Goal: Task Accomplishment & Management: Complete application form

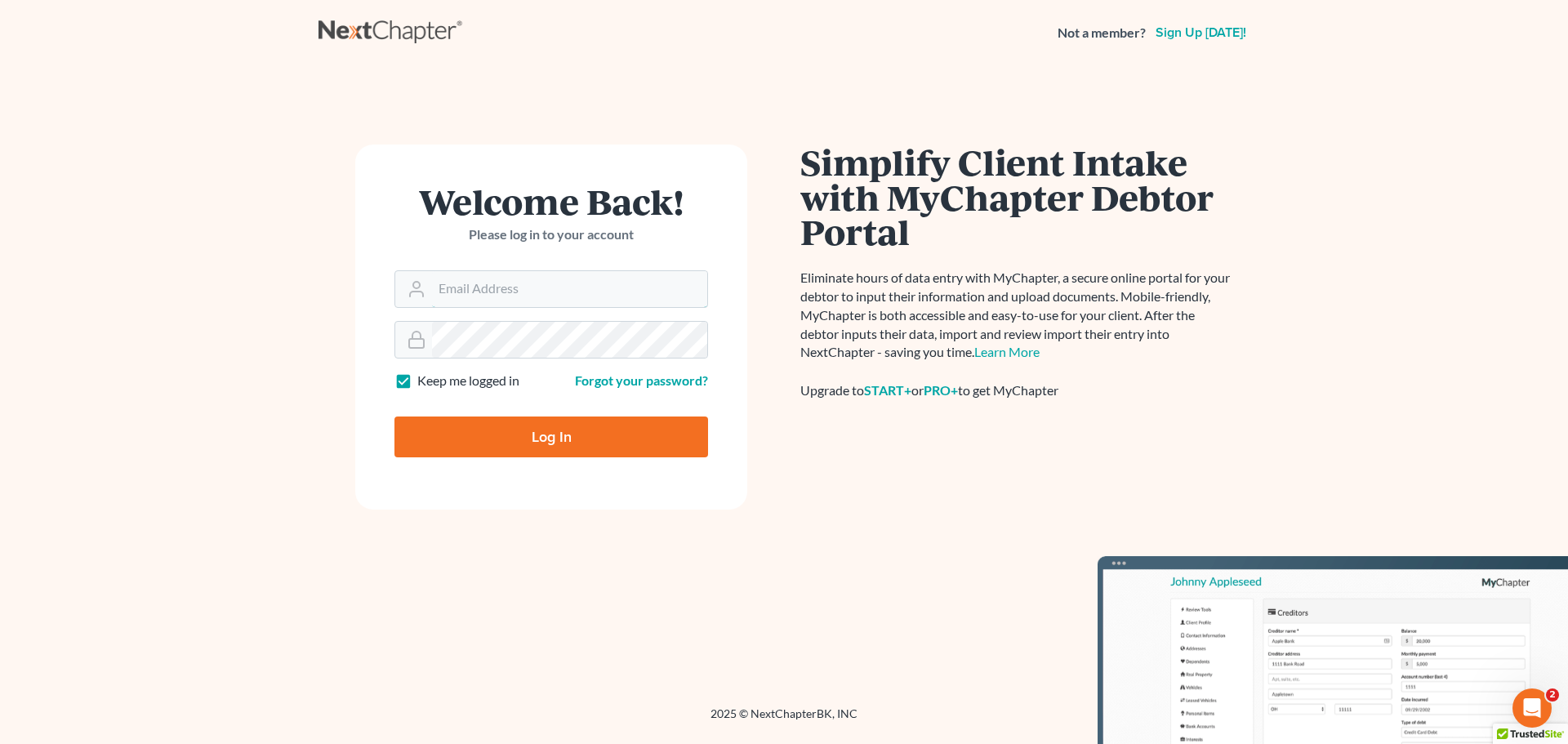
type input "[PERSON_NAME][EMAIL_ADDRESS][DOMAIN_NAME]"
click at [589, 444] on input "Log In" at bounding box center [551, 438] width 314 height 41
type input "Thinking..."
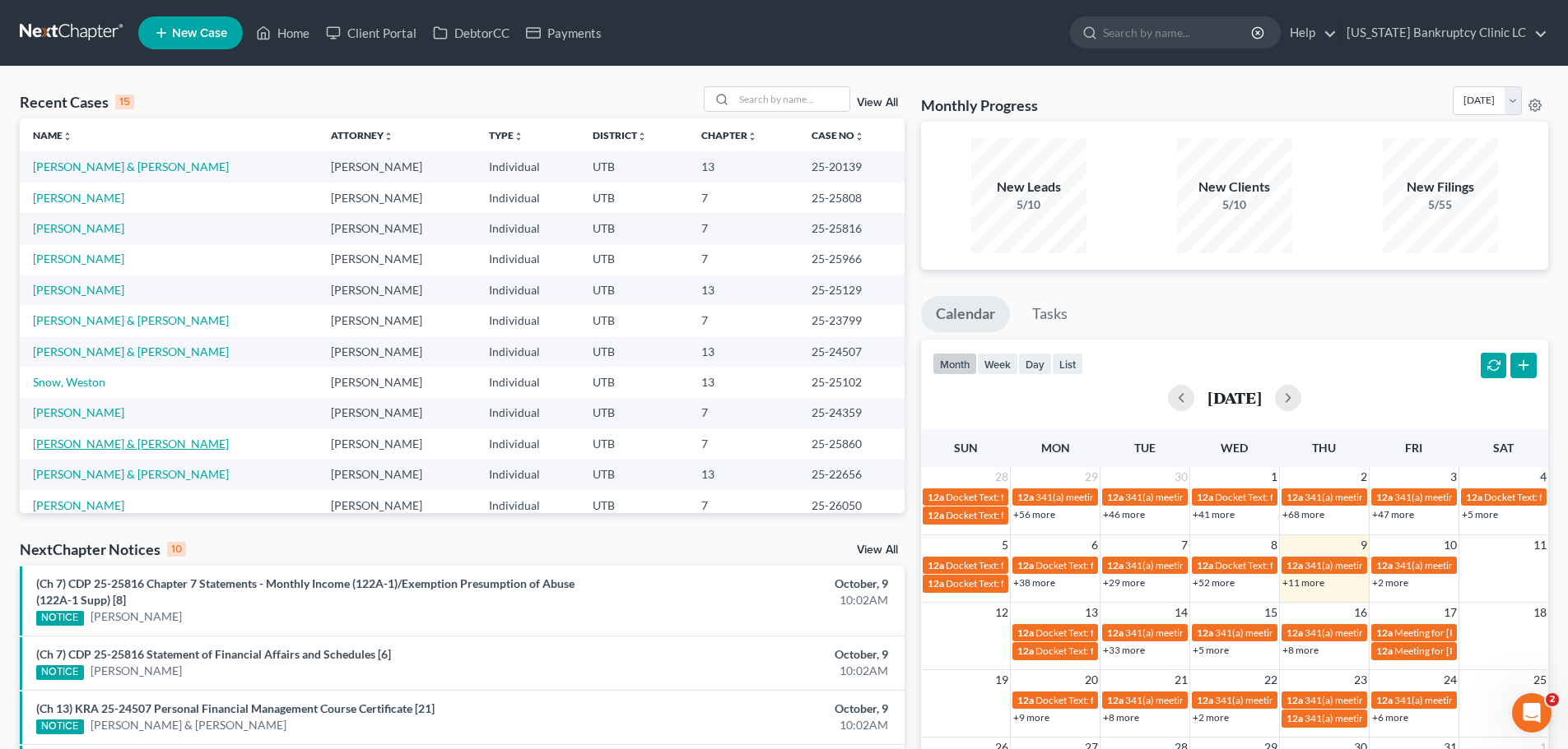
click at [83, 445] on link "Edmunds, Dana & Brandi" at bounding box center [131, 444] width 196 height 14
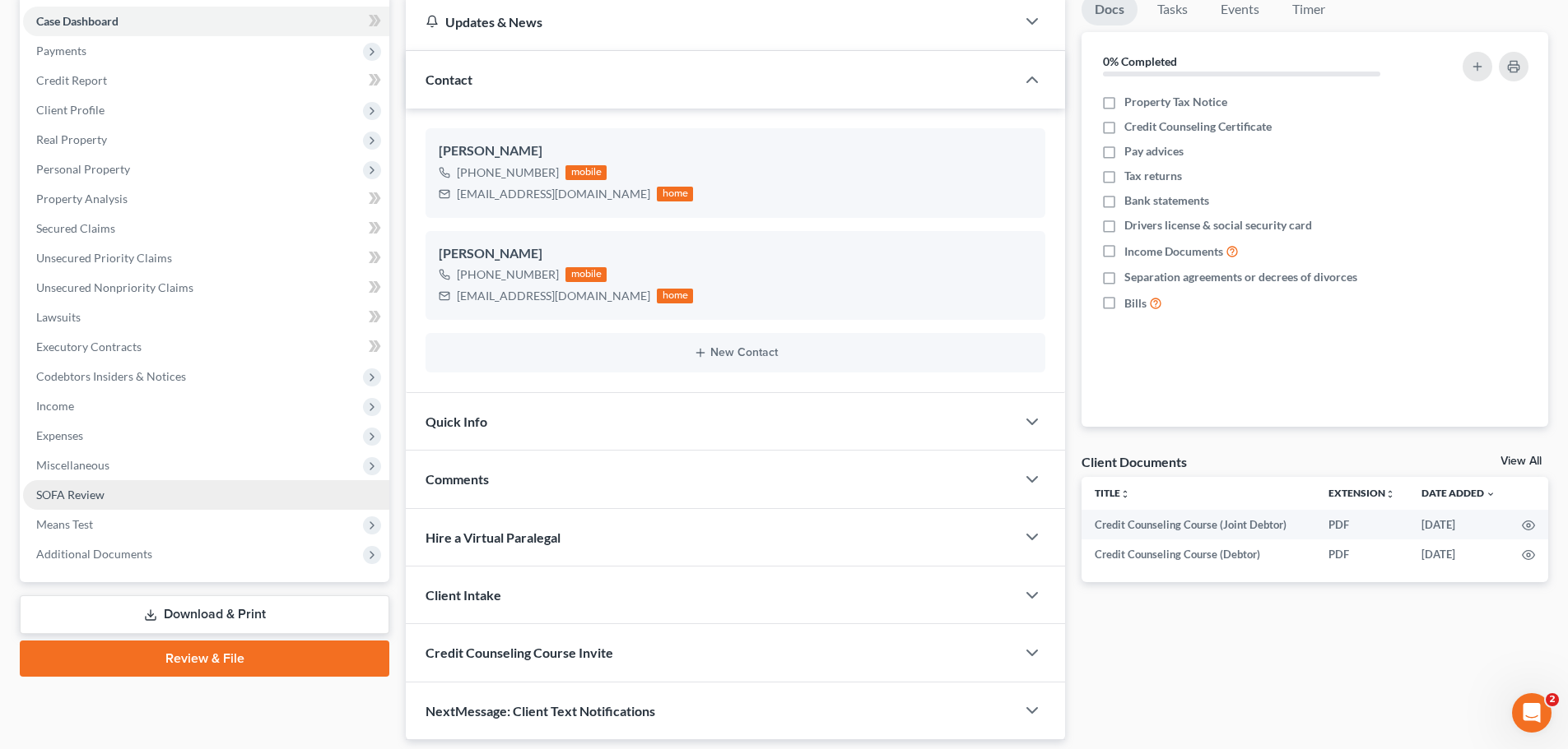
click at [140, 500] on link "SOFA Review" at bounding box center [206, 495] width 366 height 30
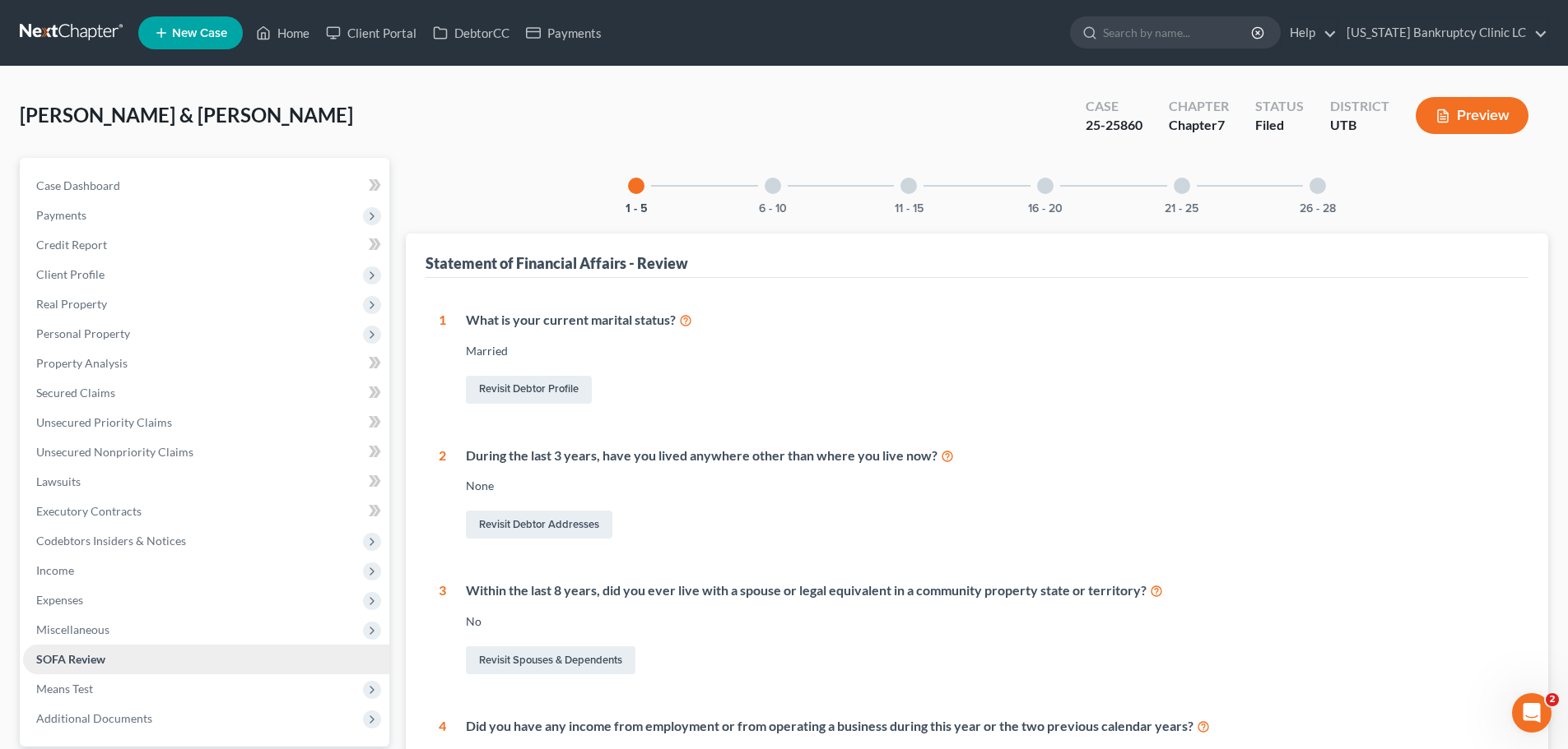
scroll to position [82, 0]
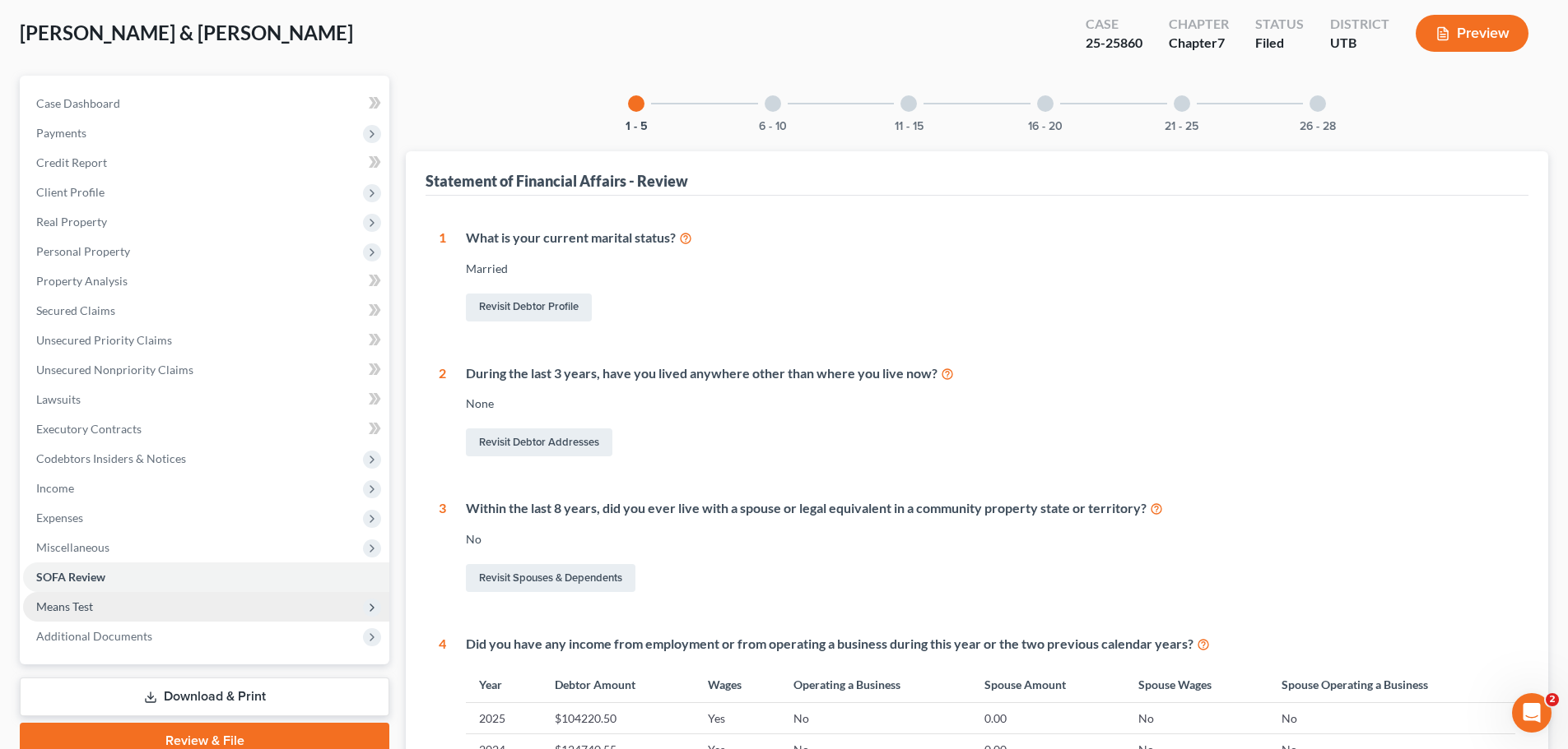
click at [115, 609] on span "Means Test" at bounding box center [206, 607] width 366 height 30
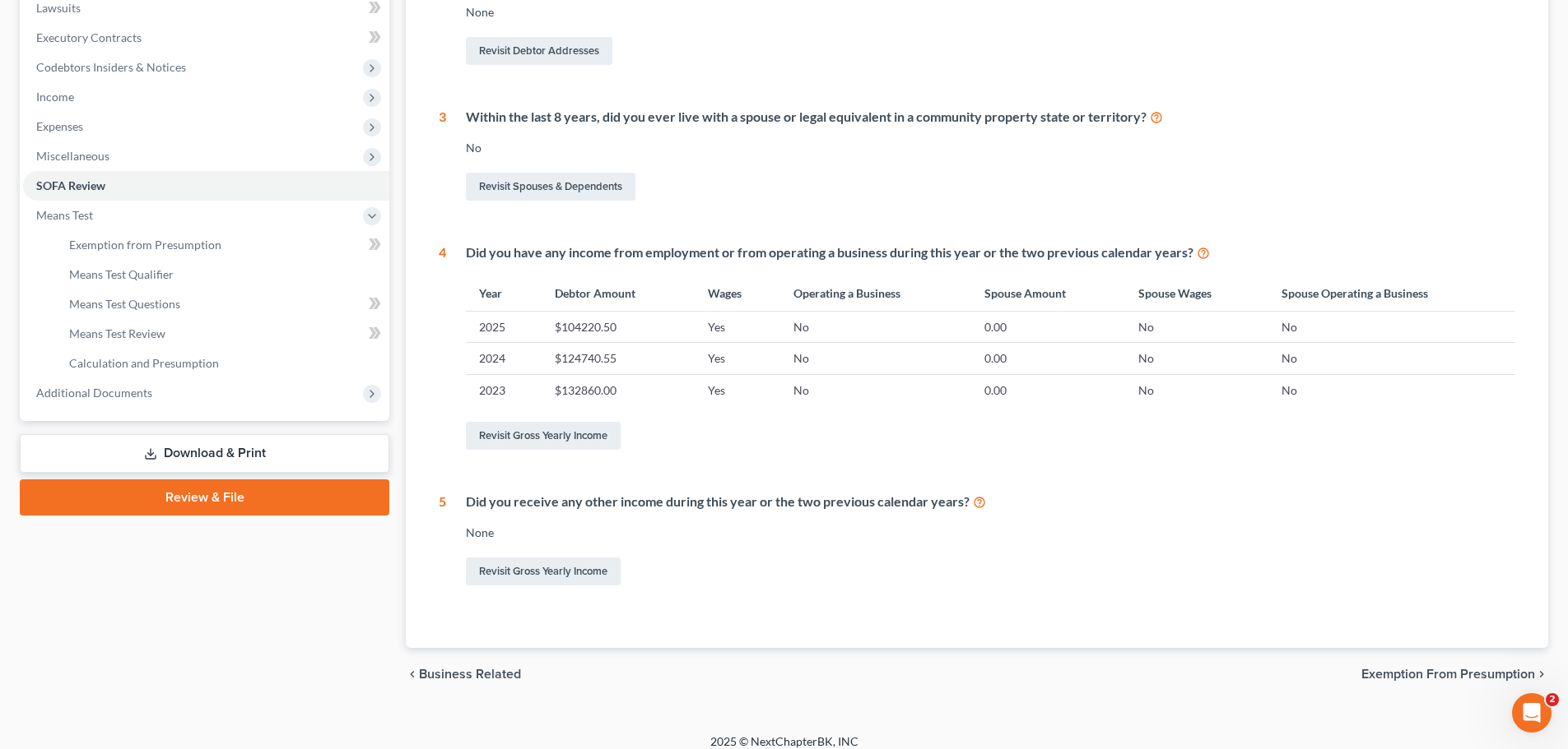
scroll to position [488, 0]
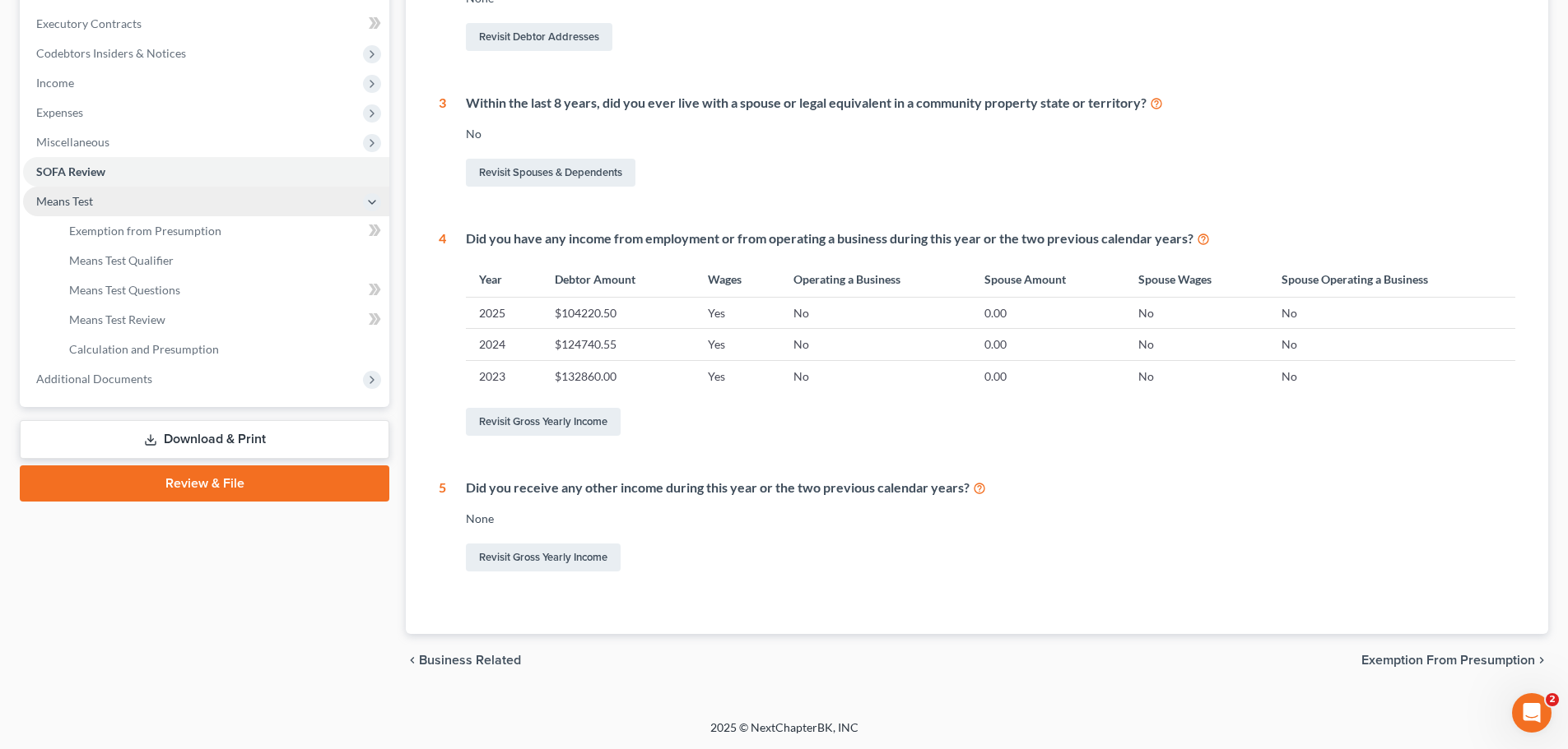
click at [91, 191] on span "Means Test" at bounding box center [206, 202] width 366 height 30
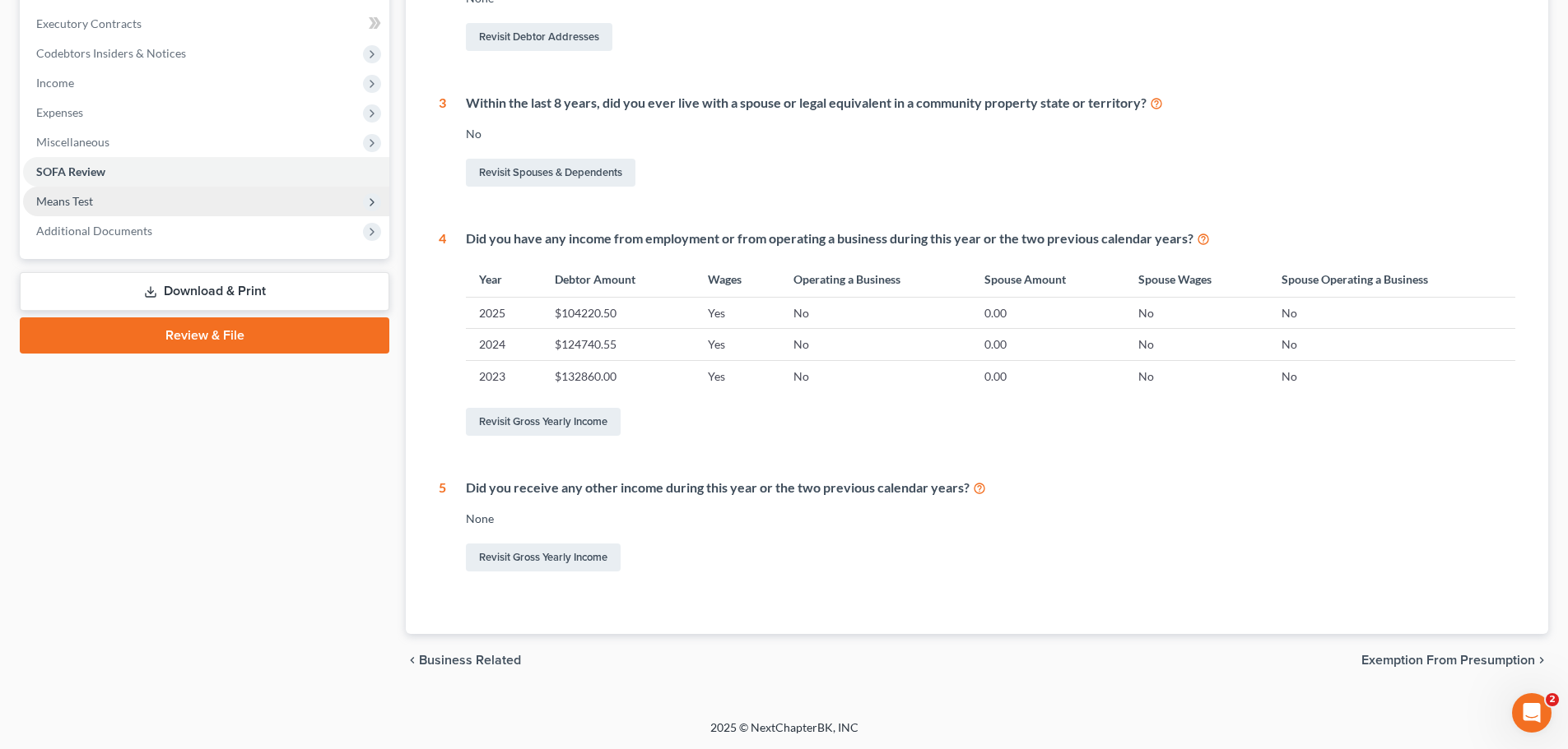
click at [91, 191] on span "Means Test" at bounding box center [206, 202] width 366 height 30
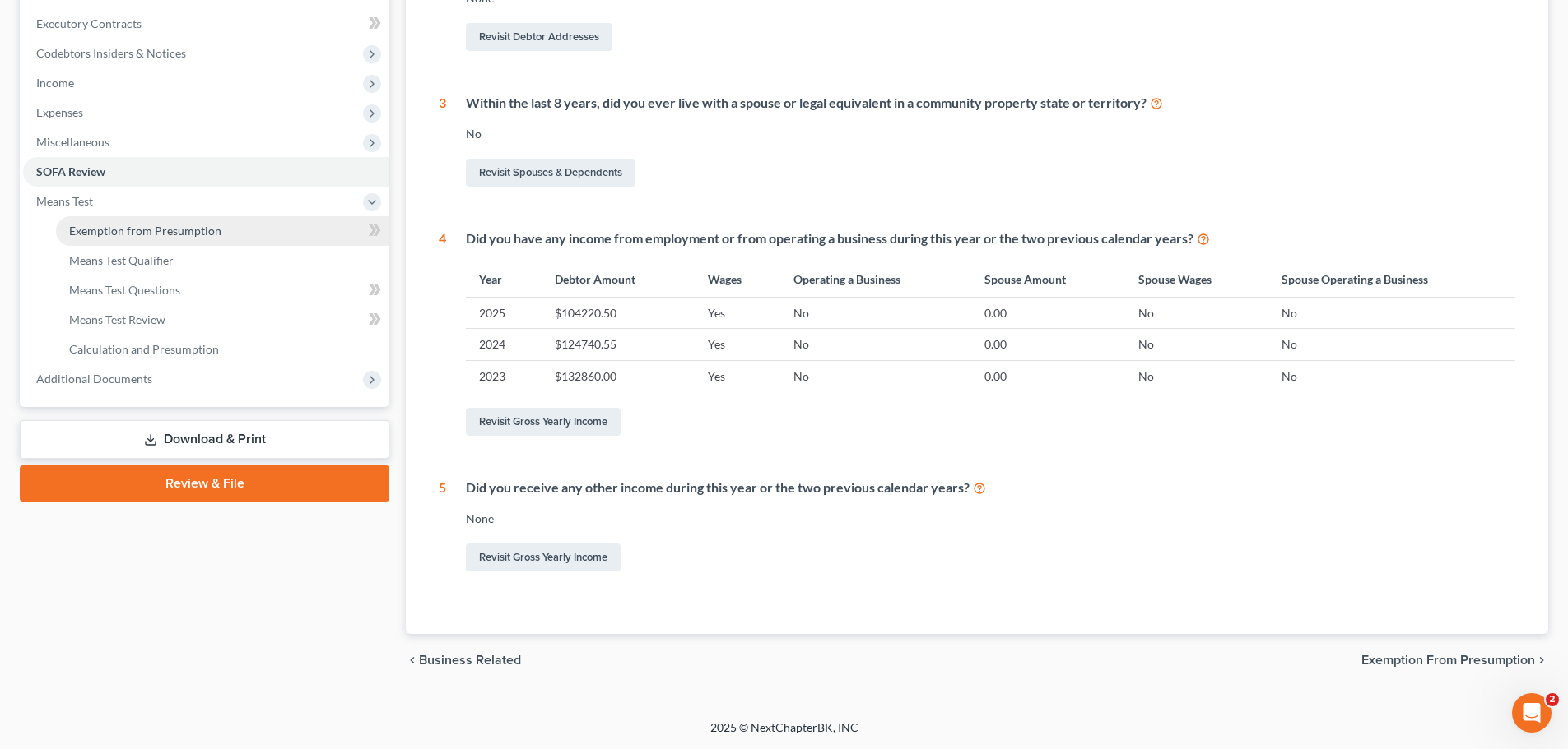
click at [96, 238] on link "Exemption from Presumption" at bounding box center [222, 231] width 333 height 30
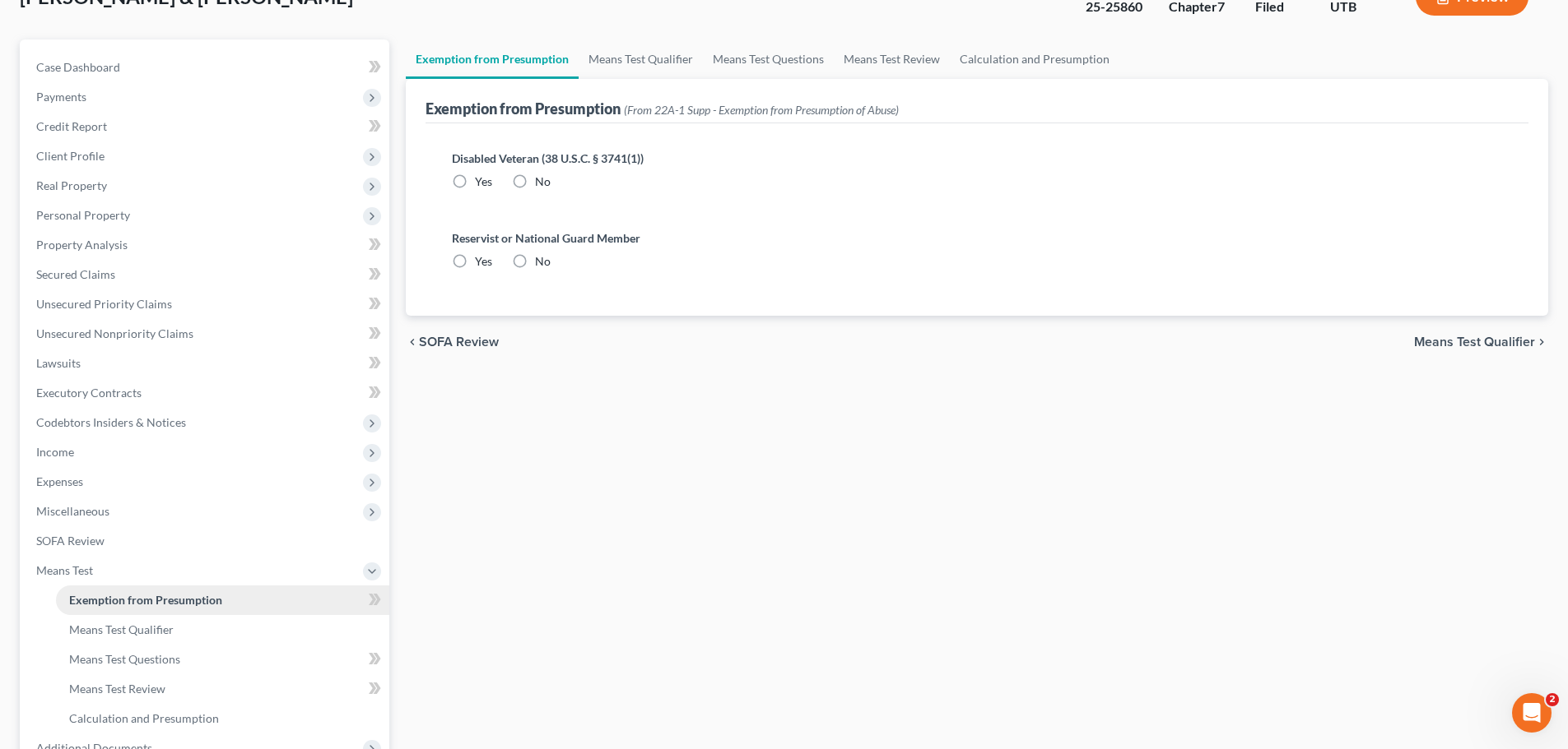
radio input "true"
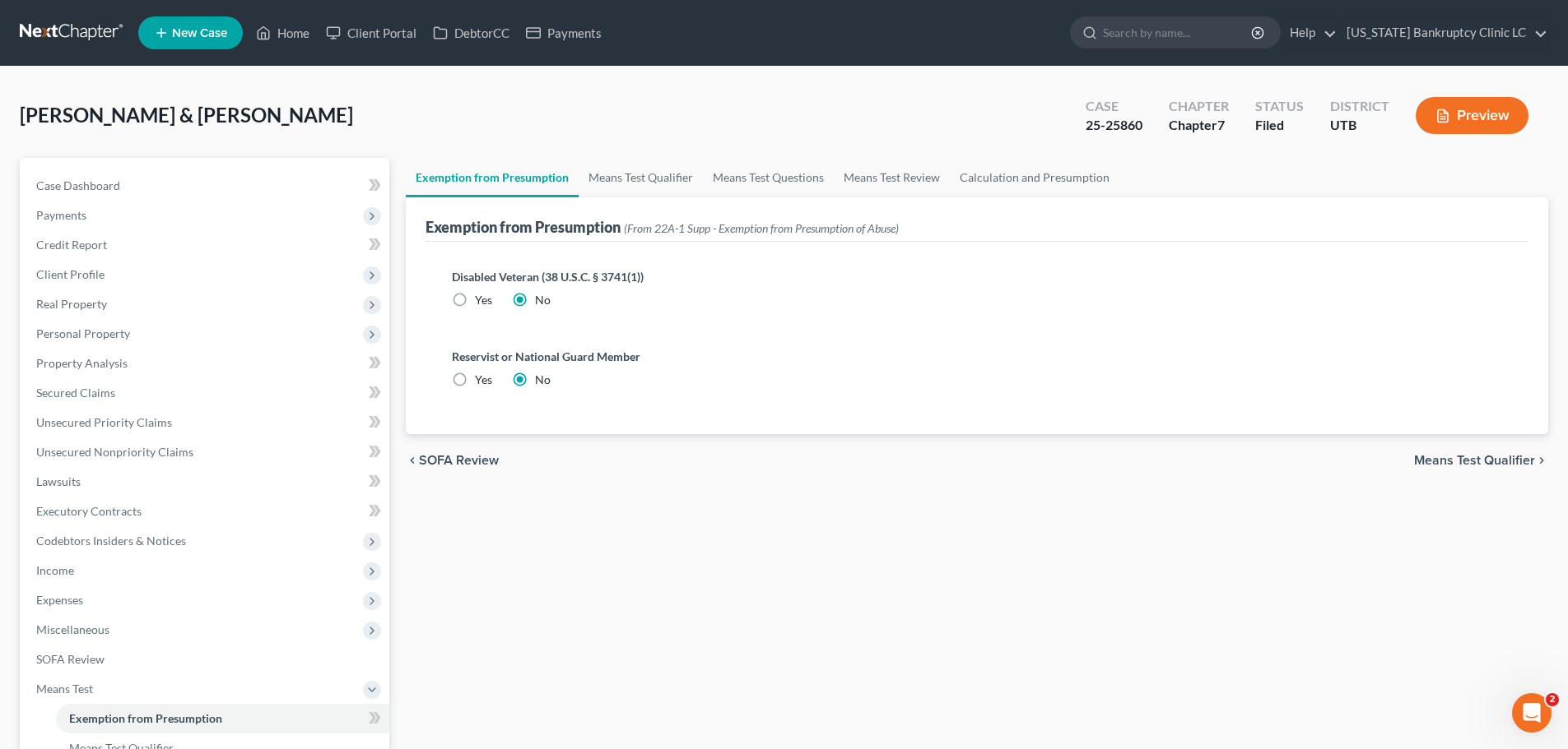
click at [1474, 454] on span "Means Test Qualifier" at bounding box center [1474, 459] width 121 height 13
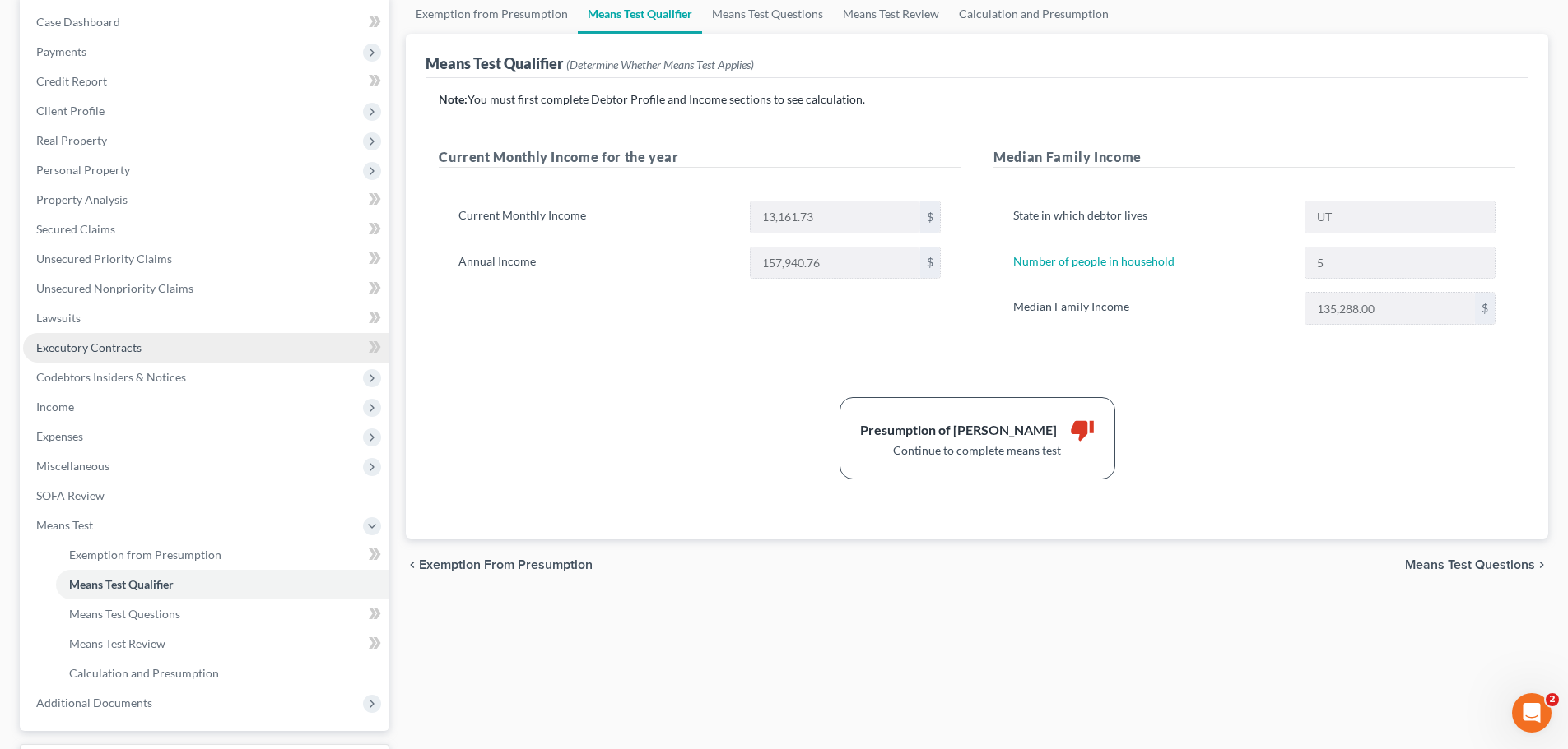
scroll to position [164, 0]
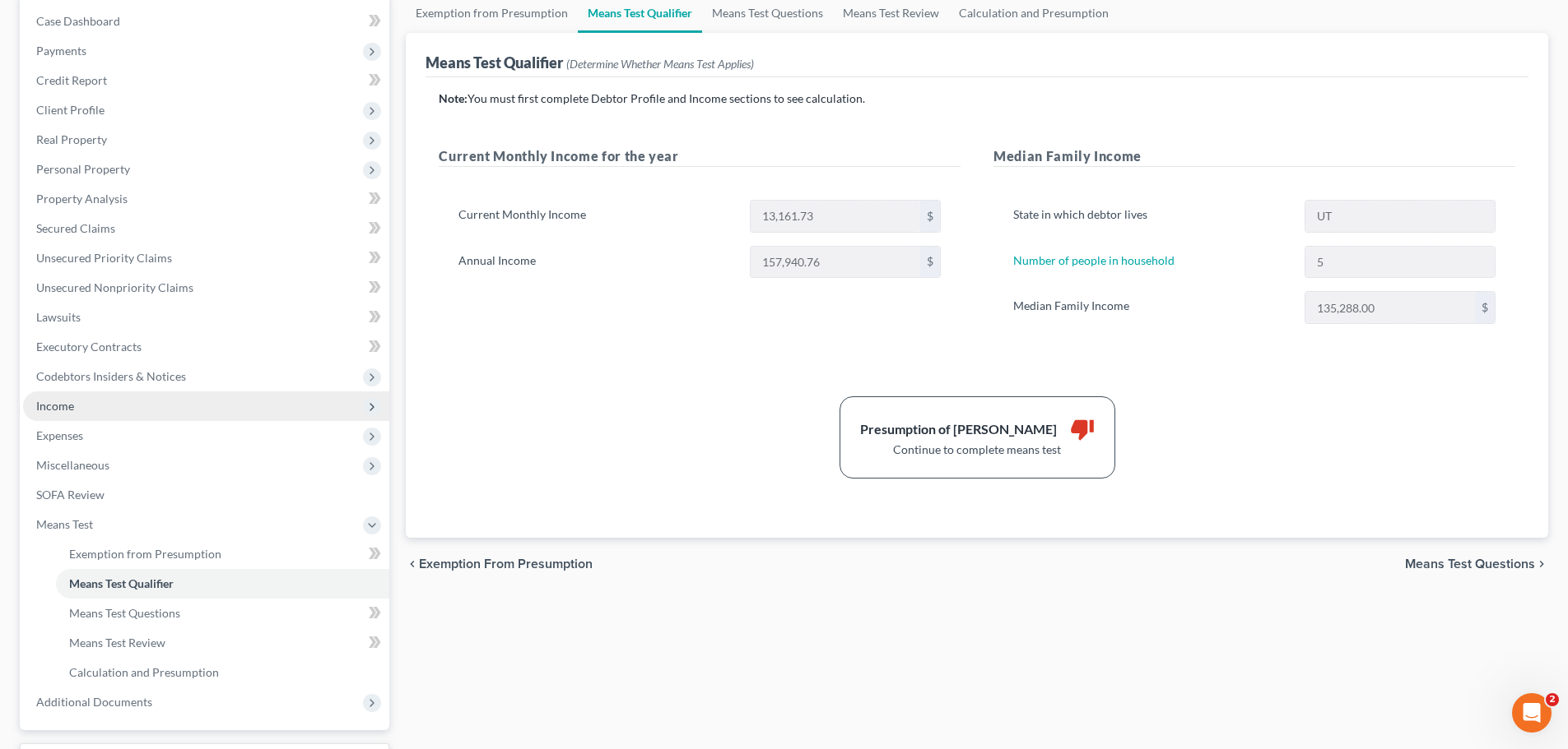
click at [87, 403] on span "Income" at bounding box center [206, 406] width 366 height 30
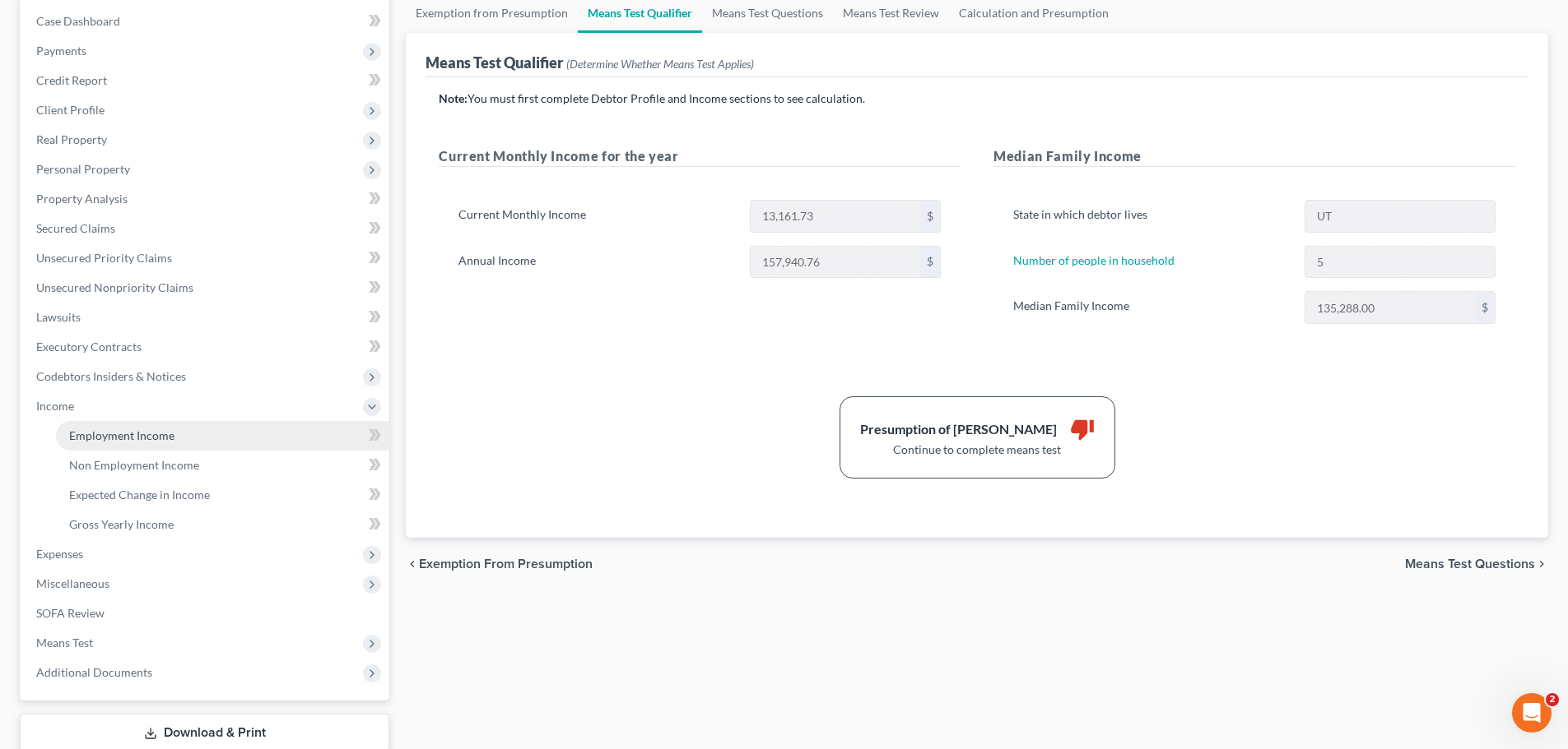
click at [94, 442] on span "Employment Income" at bounding box center [122, 436] width 106 height 14
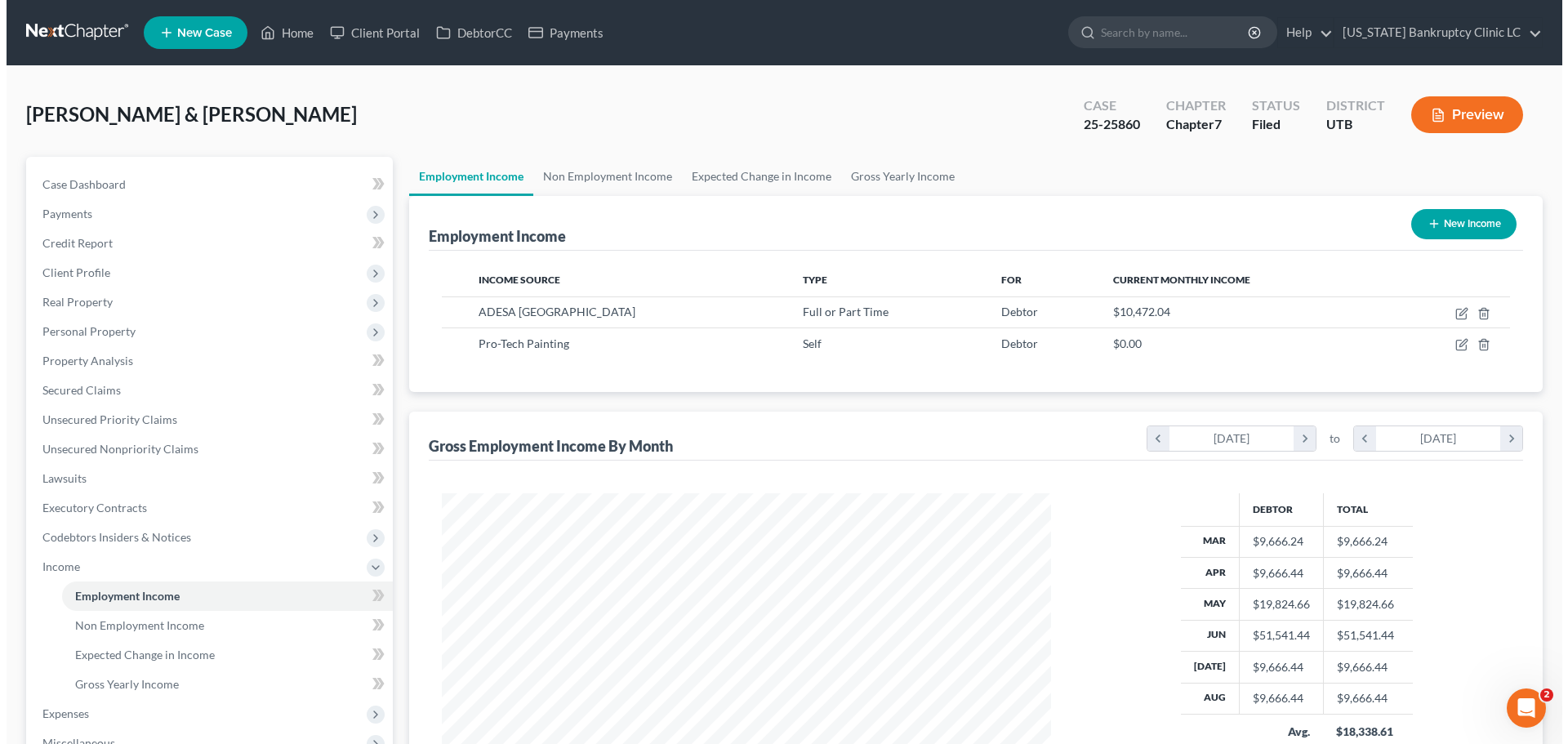
scroll to position [304, 642]
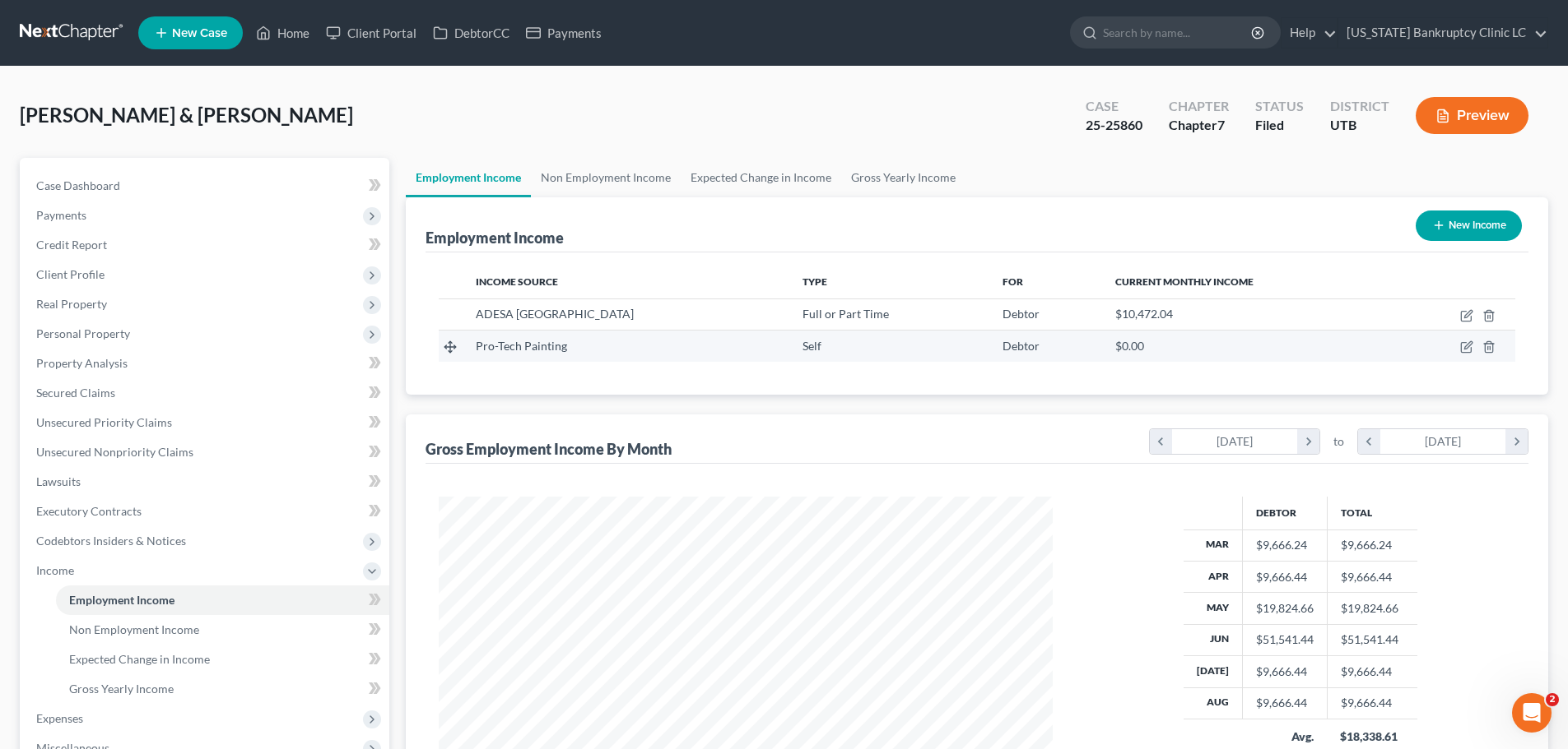
click at [1027, 348] on div "Debtor" at bounding box center [1045, 346] width 86 height 17
click at [1464, 348] on icon "button" at bounding box center [1466, 347] width 13 height 13
select select "1"
select select "46"
select select "0"
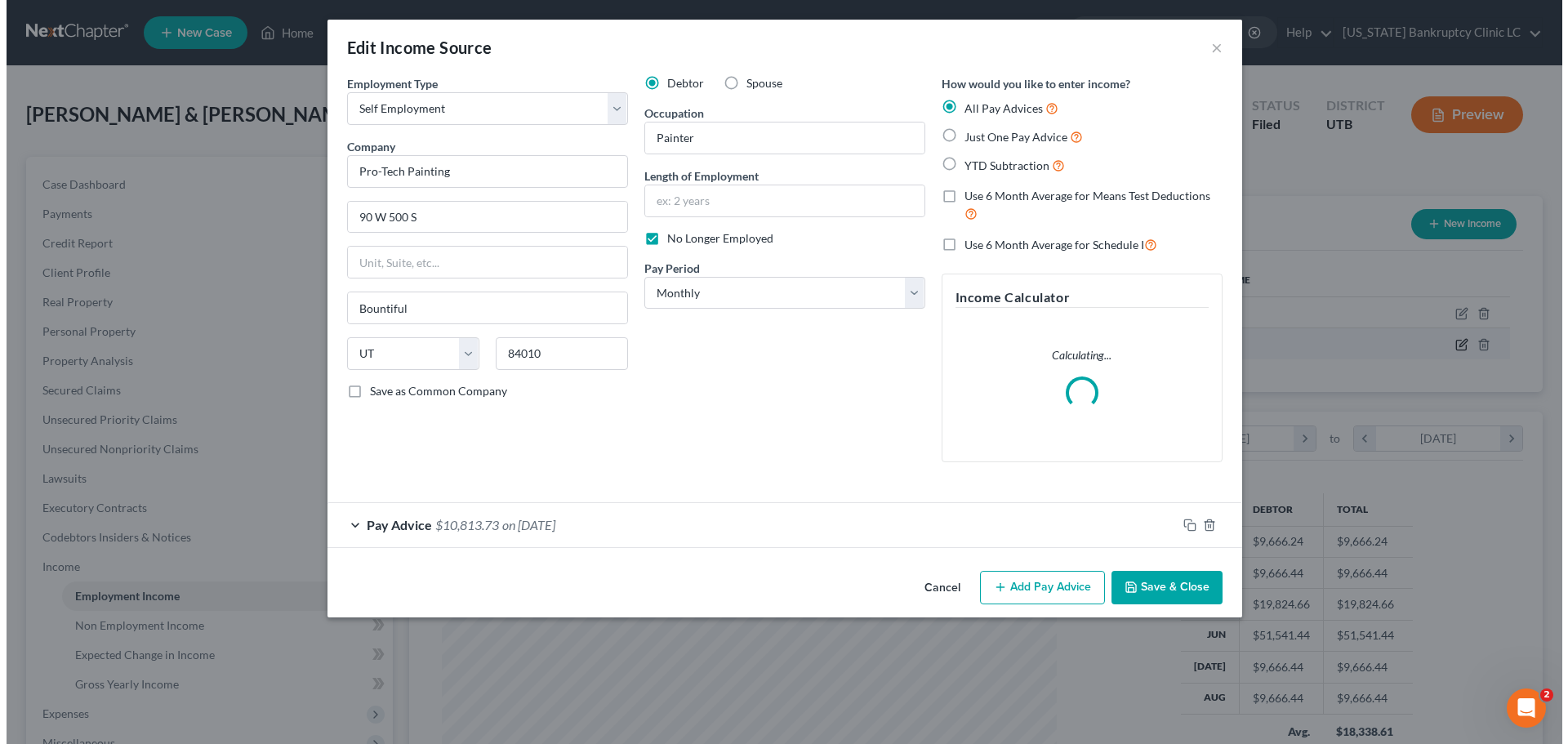
scroll to position [307, 648]
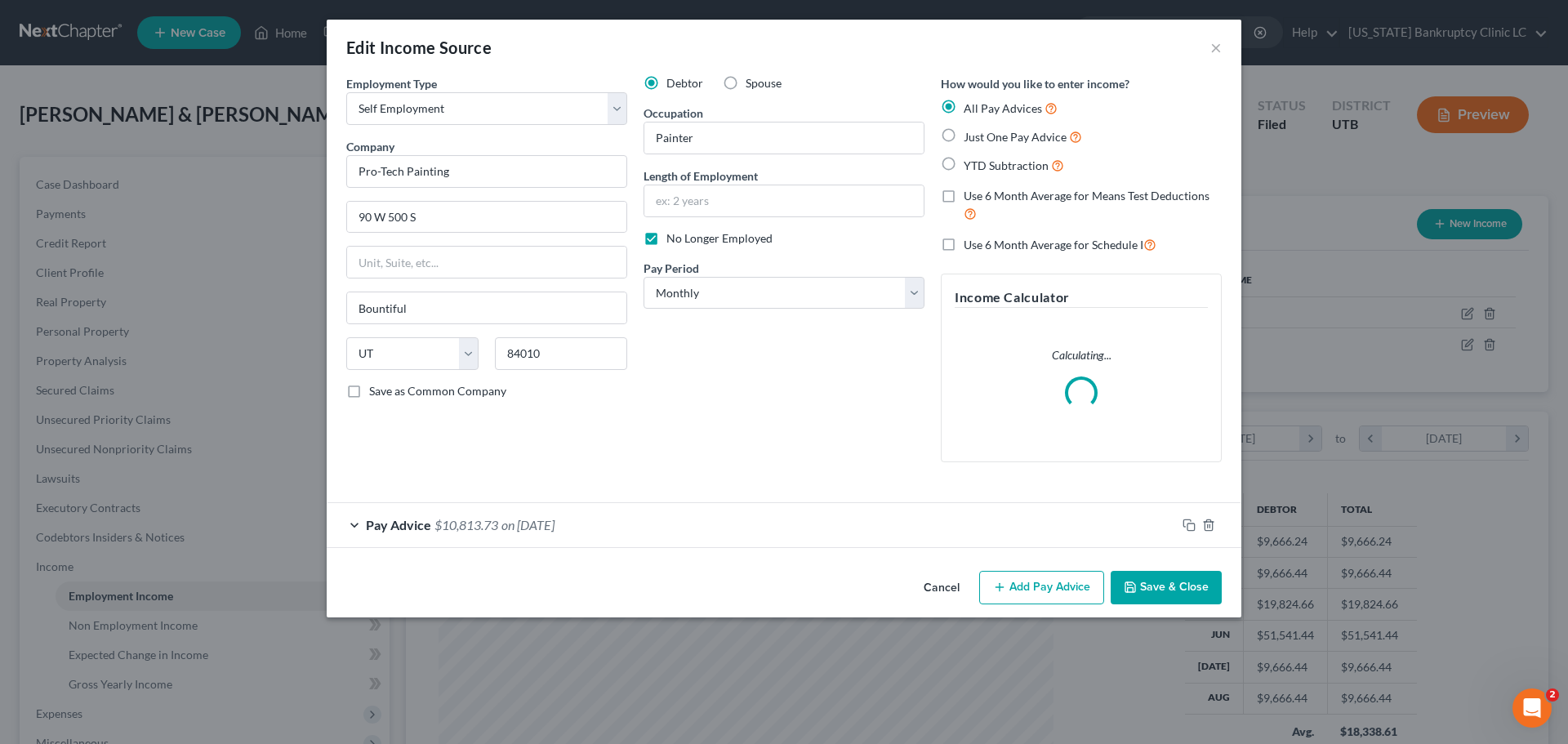
click at [408, 519] on span "Pay Advice" at bounding box center [398, 525] width 66 height 16
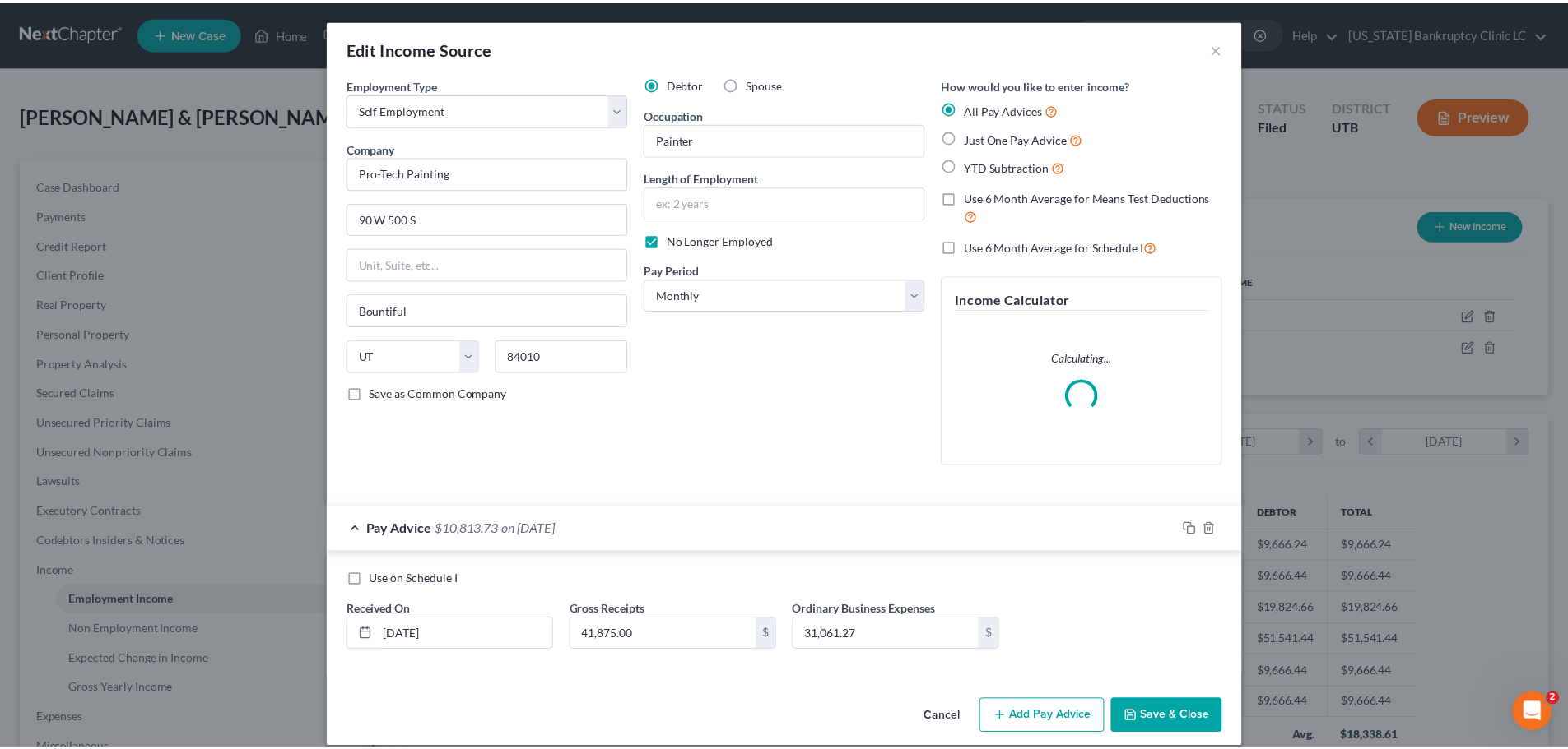
scroll to position [18, 0]
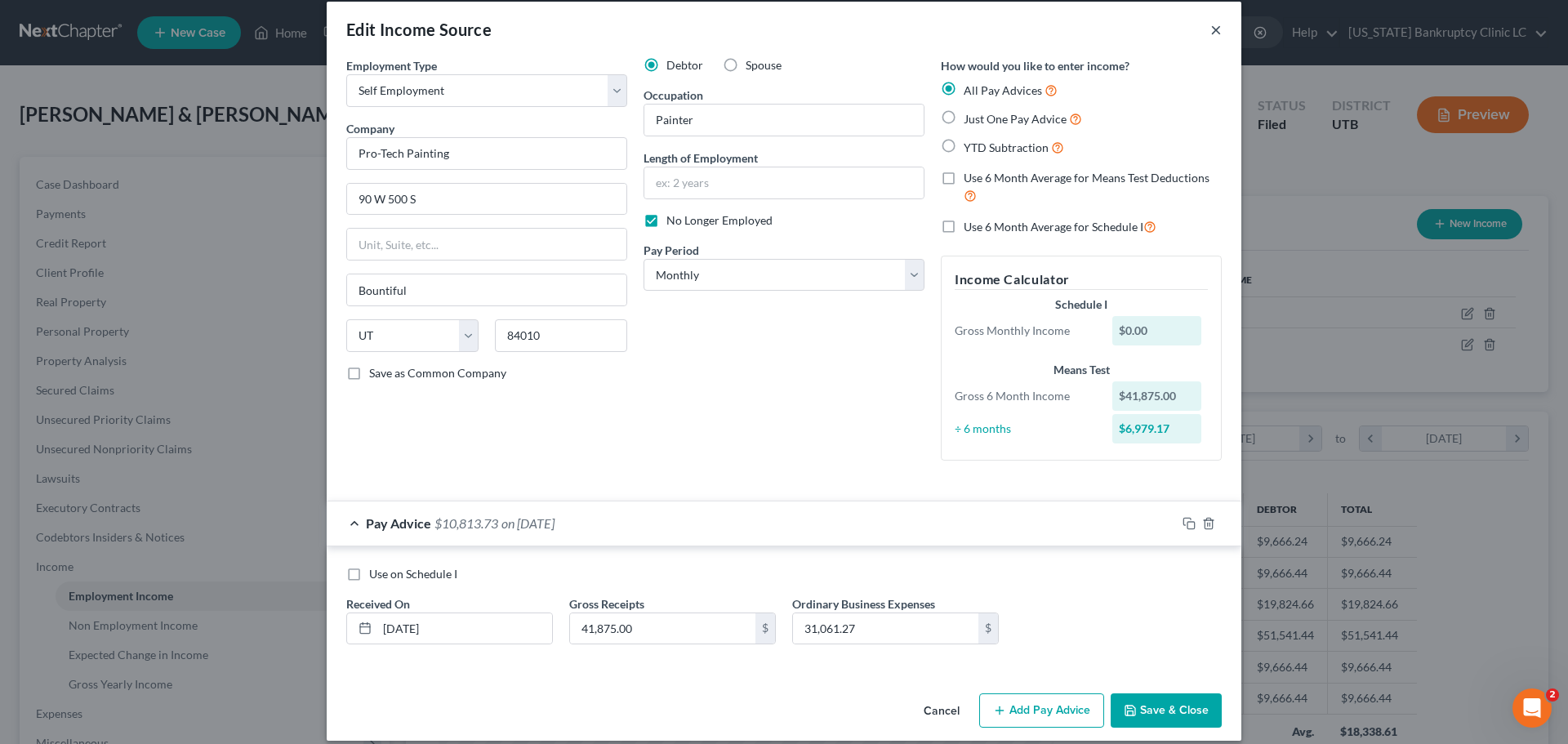
click at [1211, 28] on button "×" at bounding box center [1217, 29] width 12 height 20
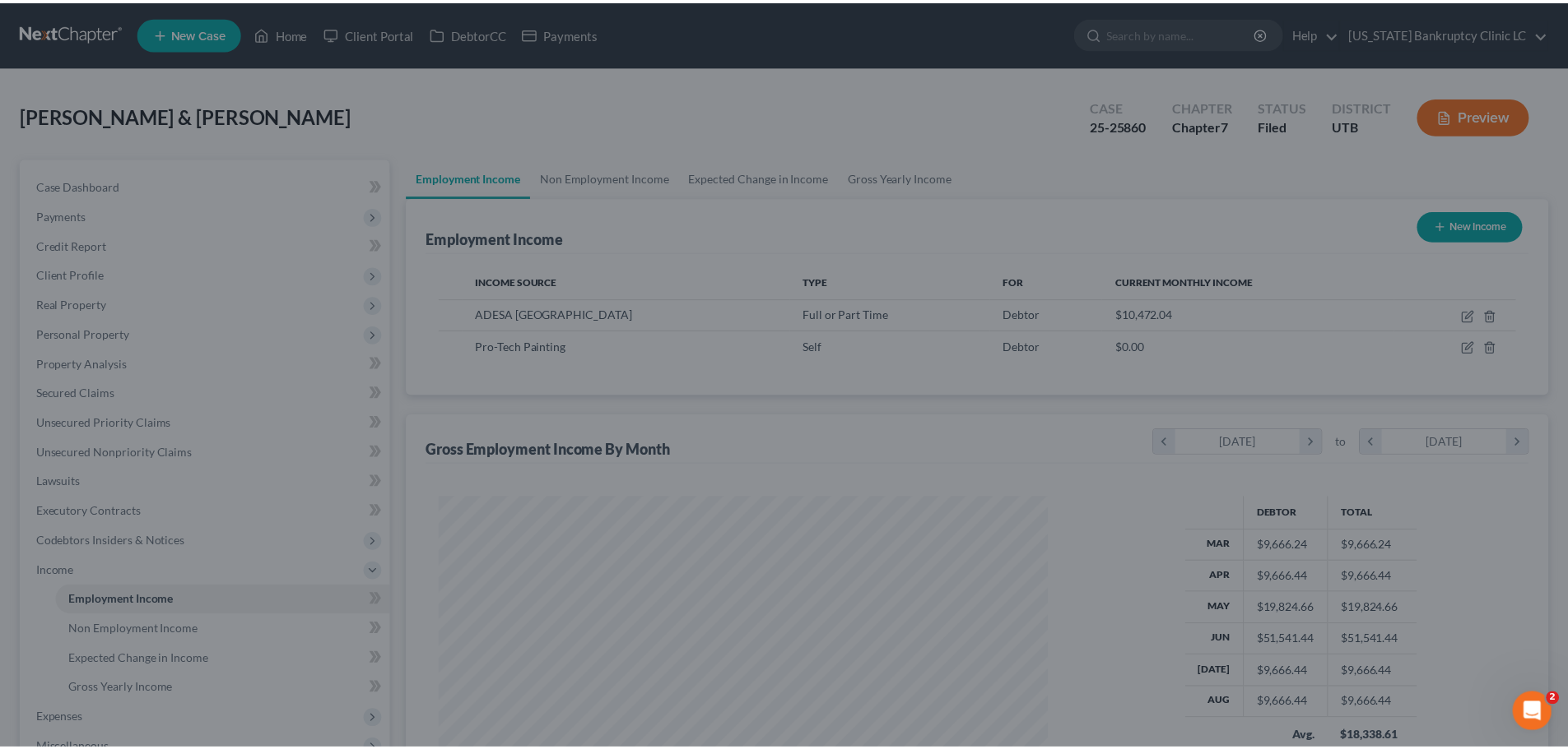
scroll to position [822194, 822290]
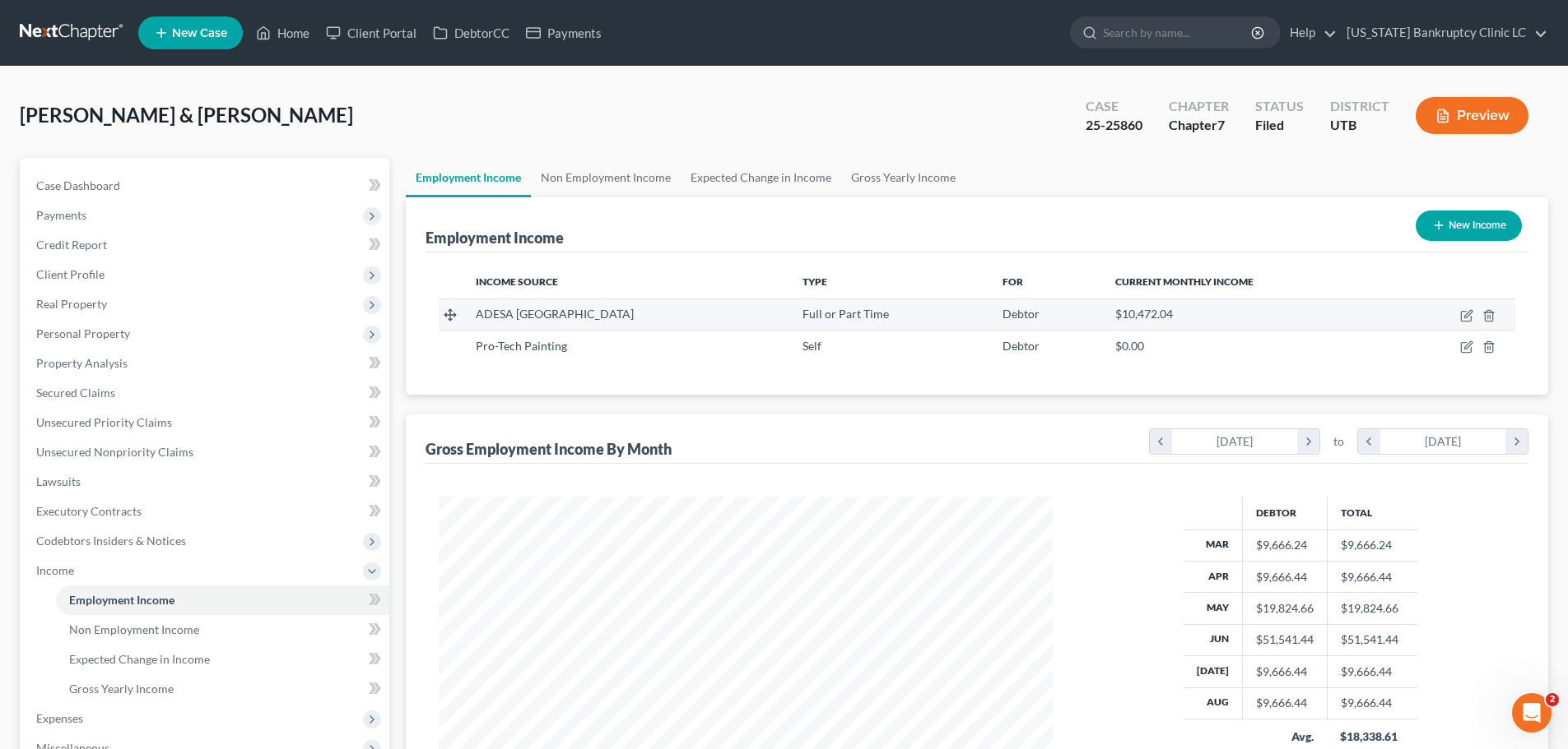
click at [578, 312] on div "ADESA Salt Lake" at bounding box center [626, 314] width 301 height 17
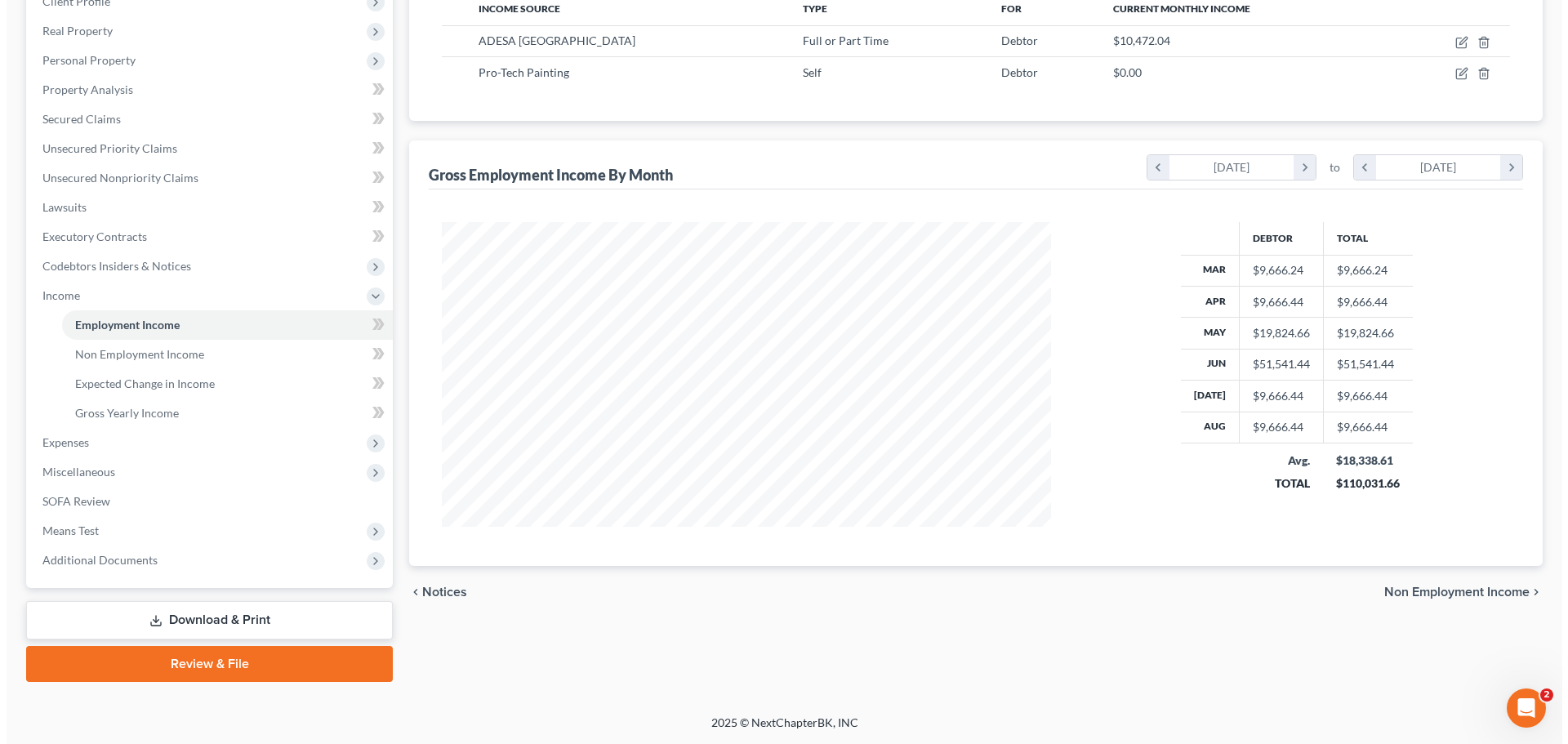
scroll to position [27, 0]
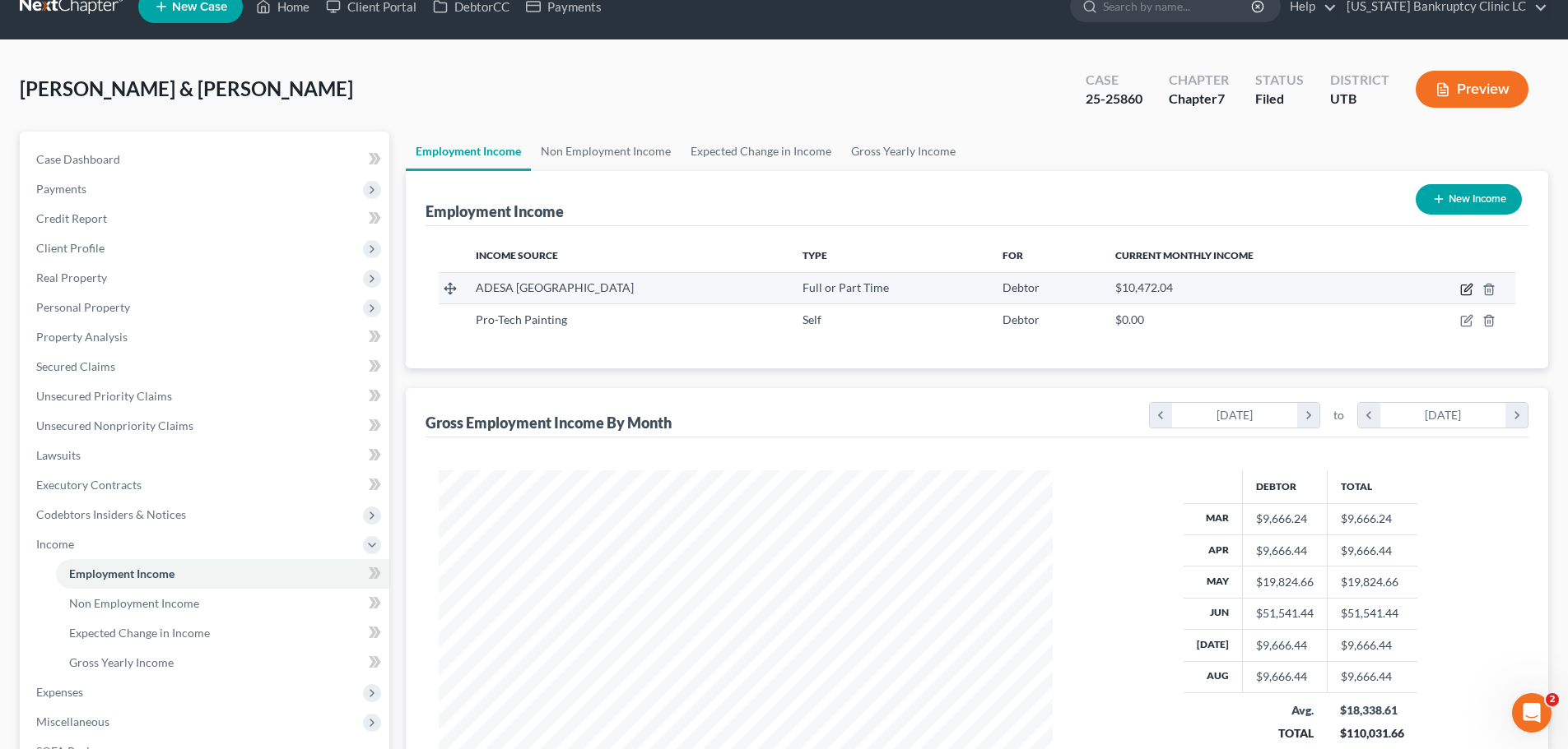
click at [1460, 288] on icon "button" at bounding box center [1465, 291] width 10 height 10
select select "0"
select select "46"
select select "2"
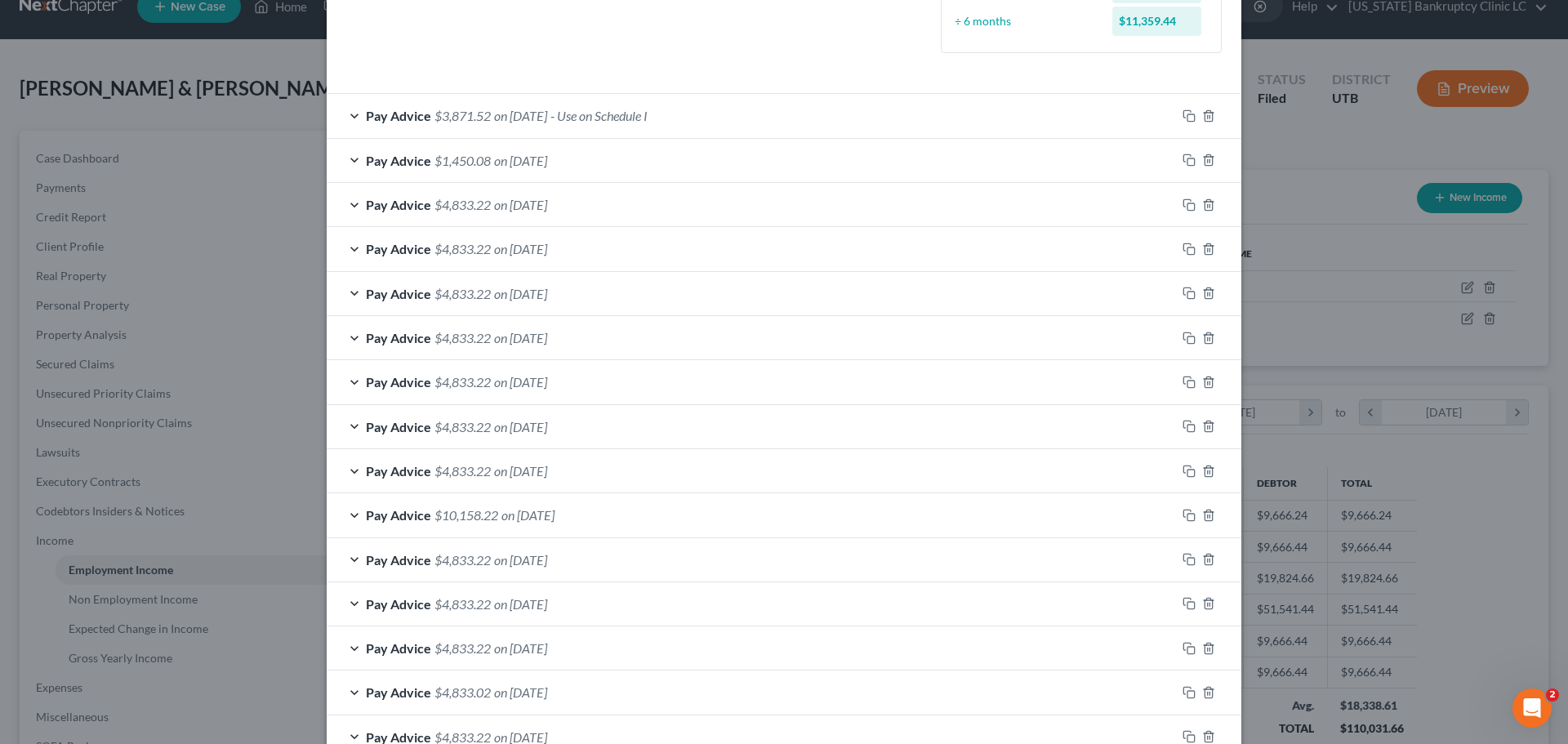
scroll to position [490, 0]
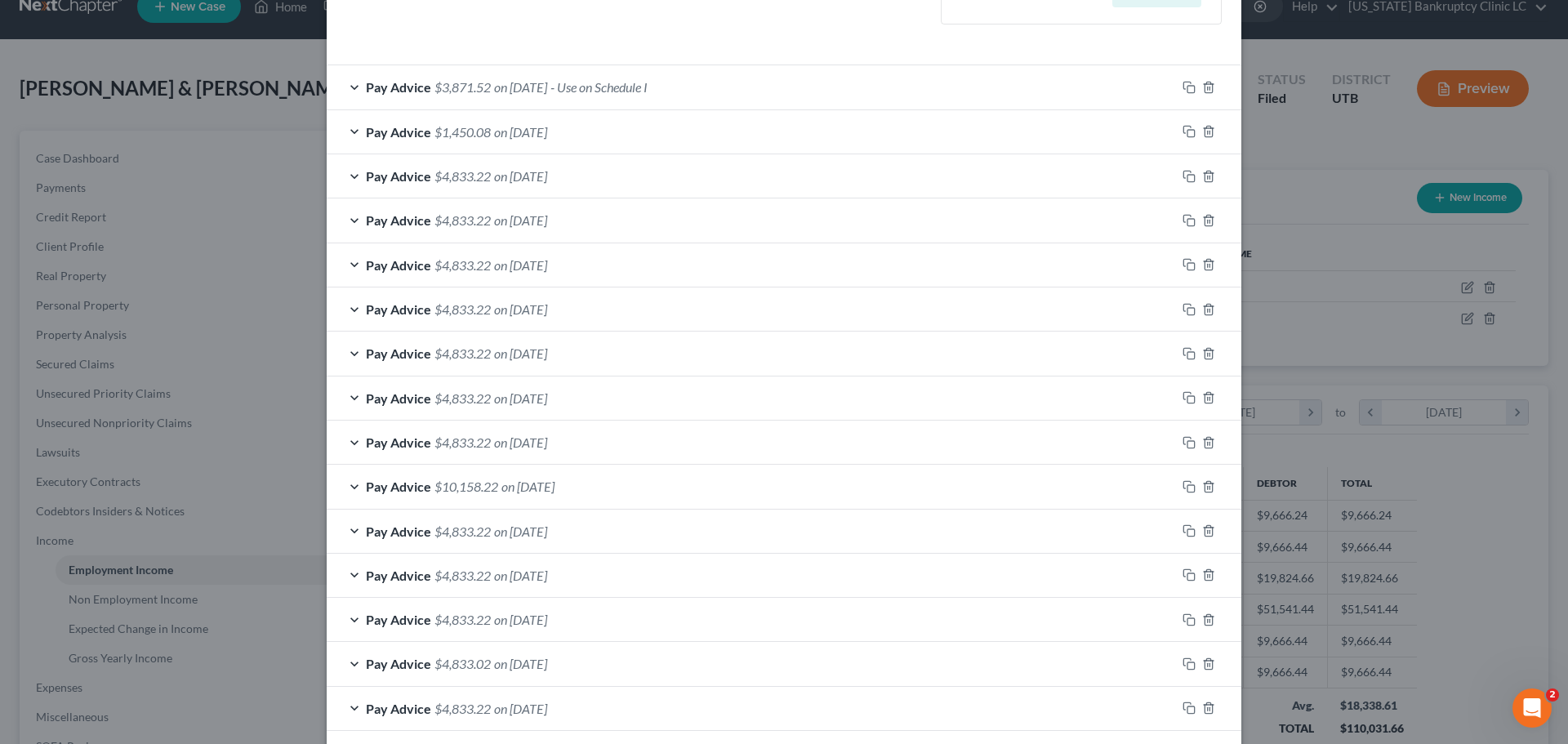
click at [552, 482] on span "on 05/16/2025" at bounding box center [528, 487] width 53 height 16
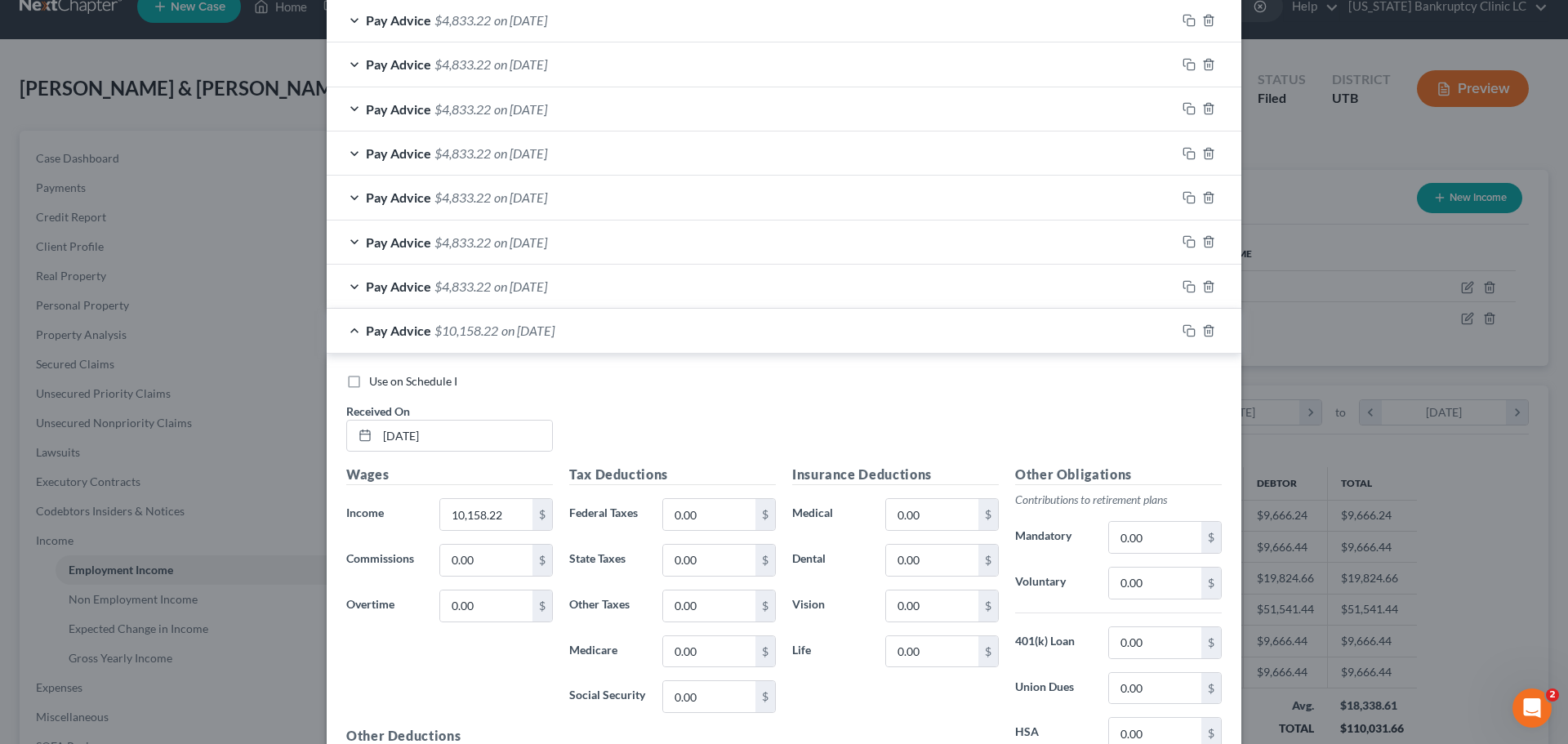
scroll to position [654, 0]
